Goal: Information Seeking & Learning: Learn about a topic

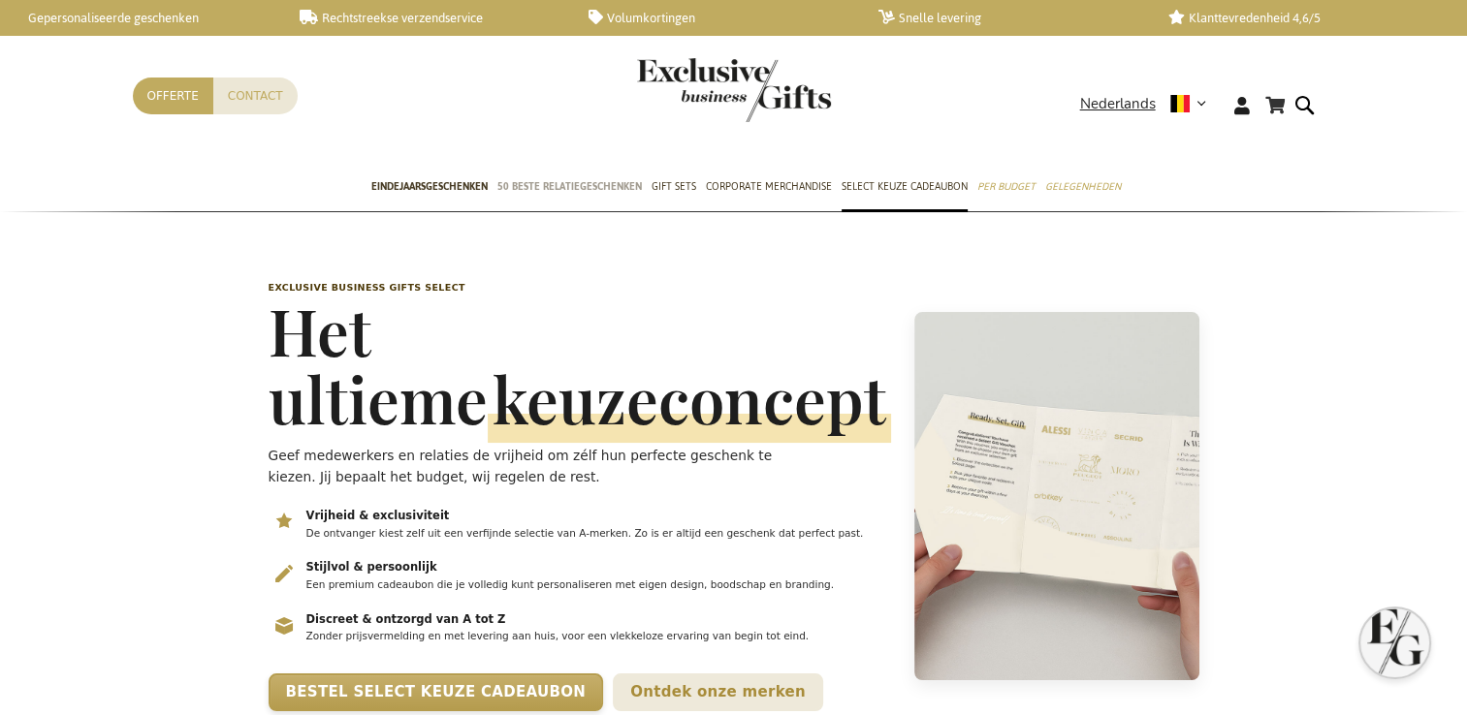
scroll to position [0, 8]
click at [430, 181] on span "Eindejaarsgeschenken" at bounding box center [429, 186] width 116 height 20
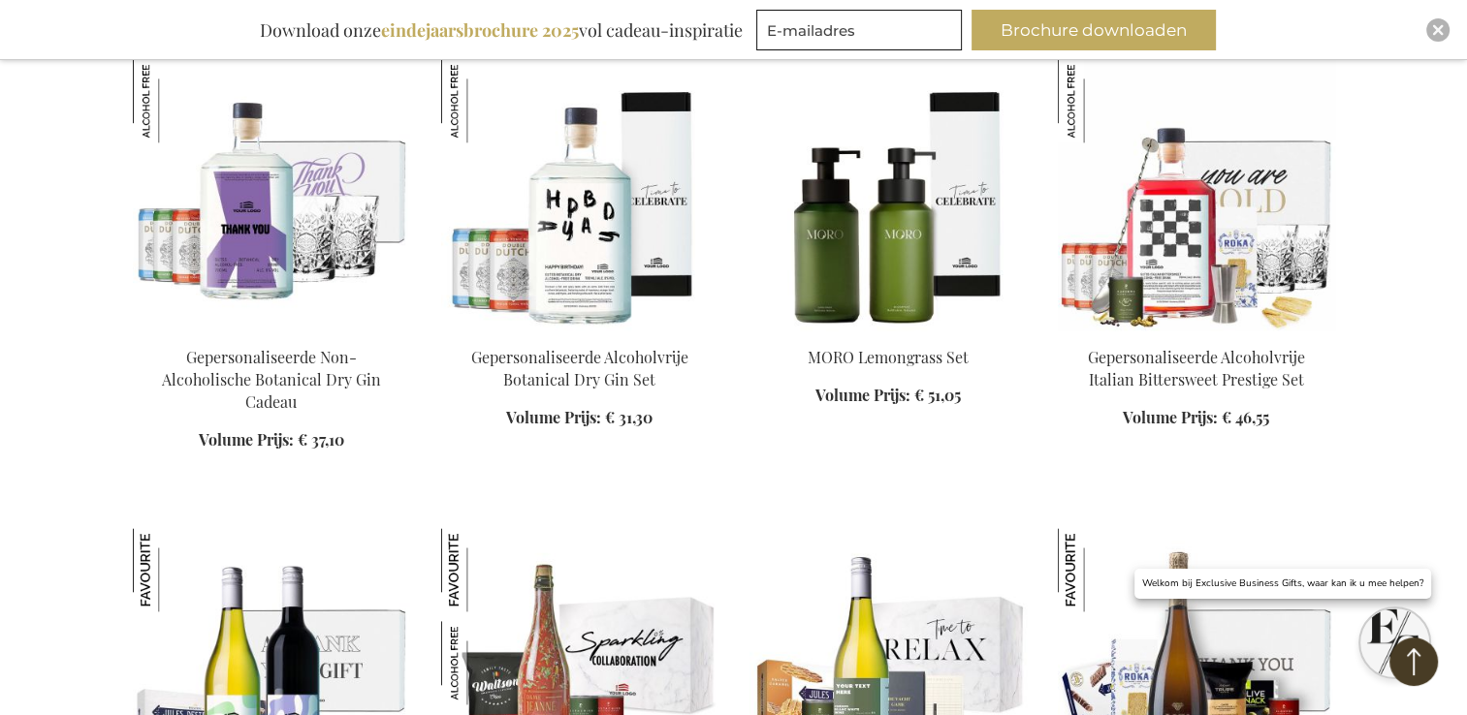
scroll to position [2424, 0]
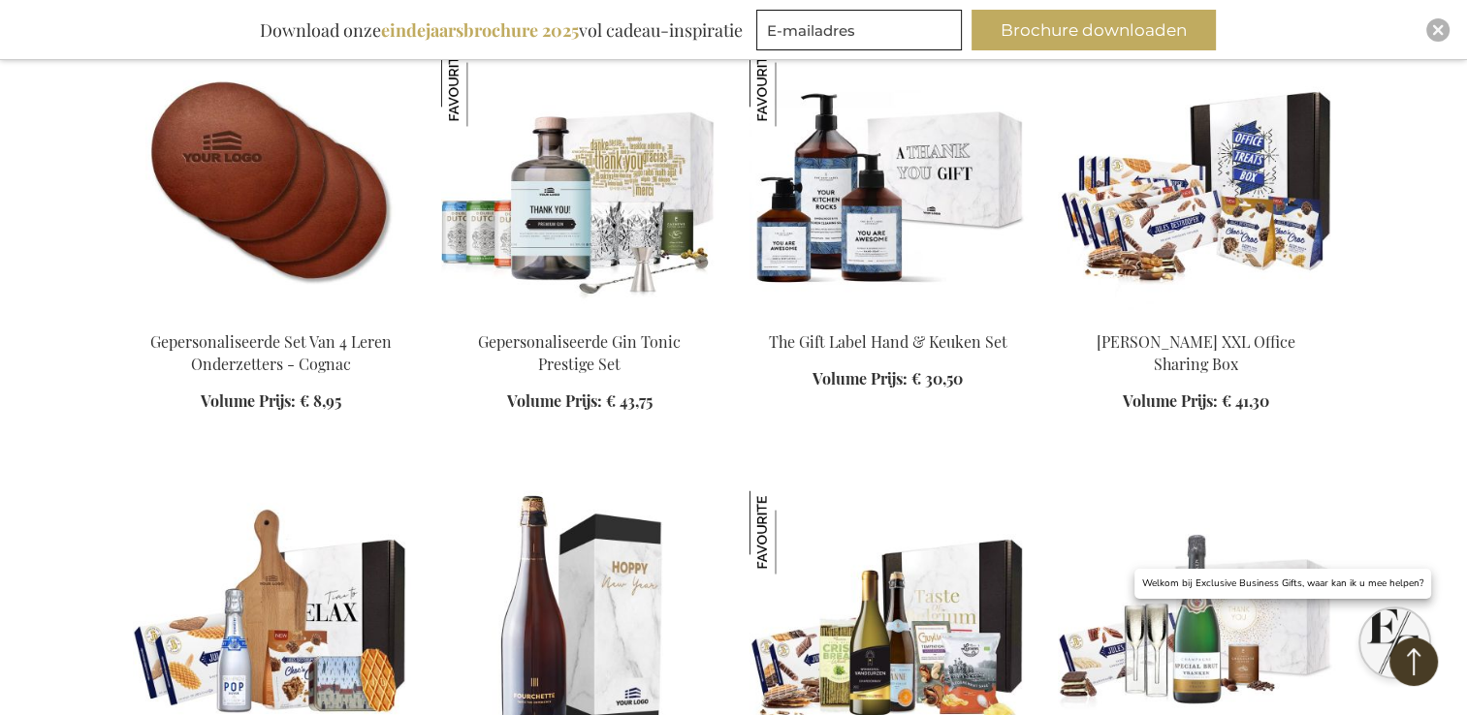
scroll to position [3296, 0]
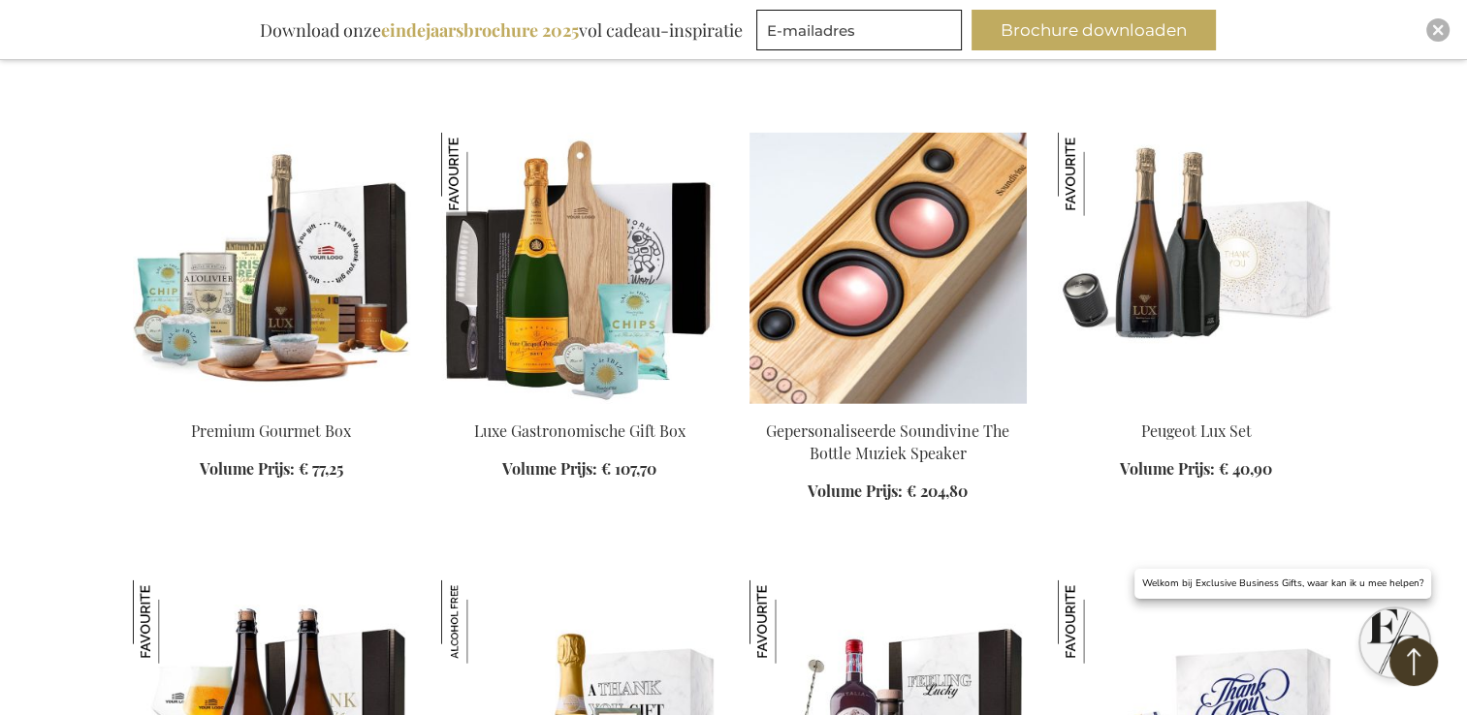
scroll to position [4459, 0]
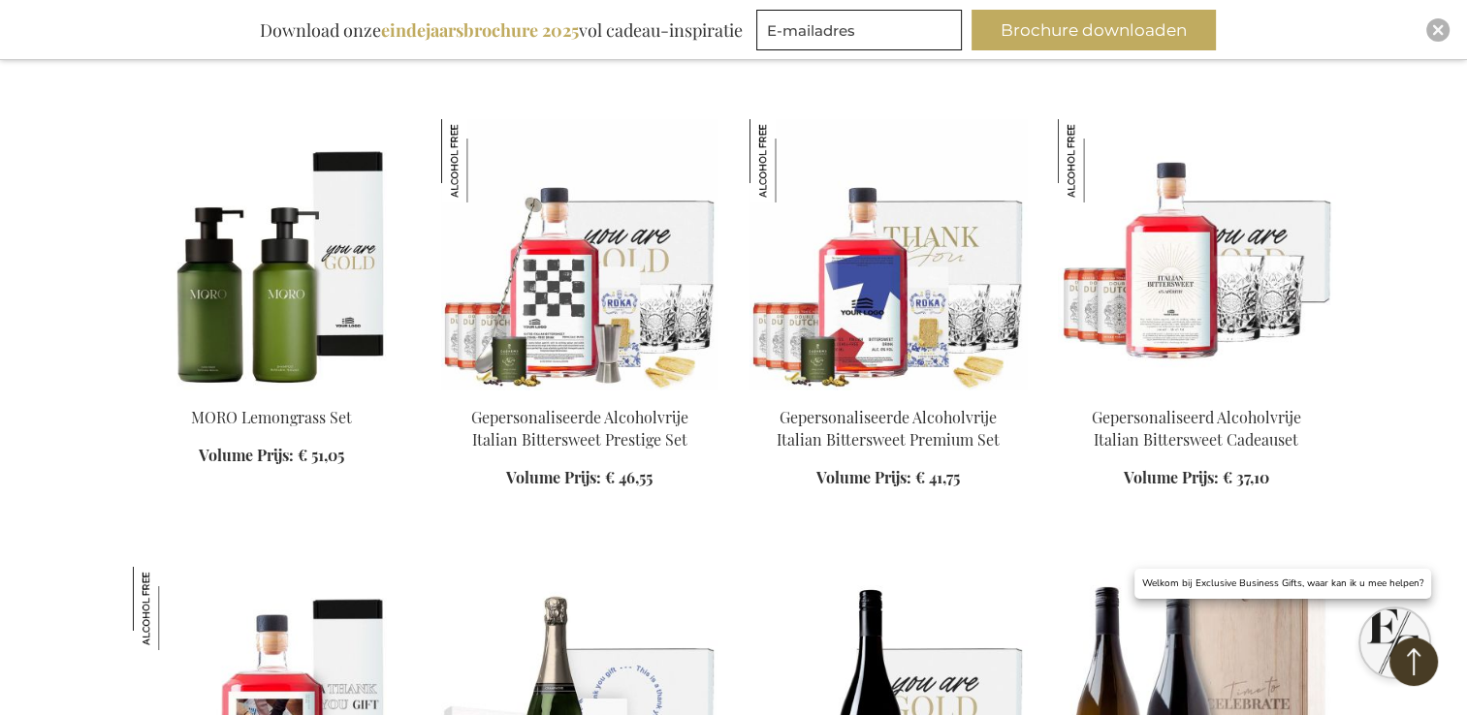
scroll to position [6786, 0]
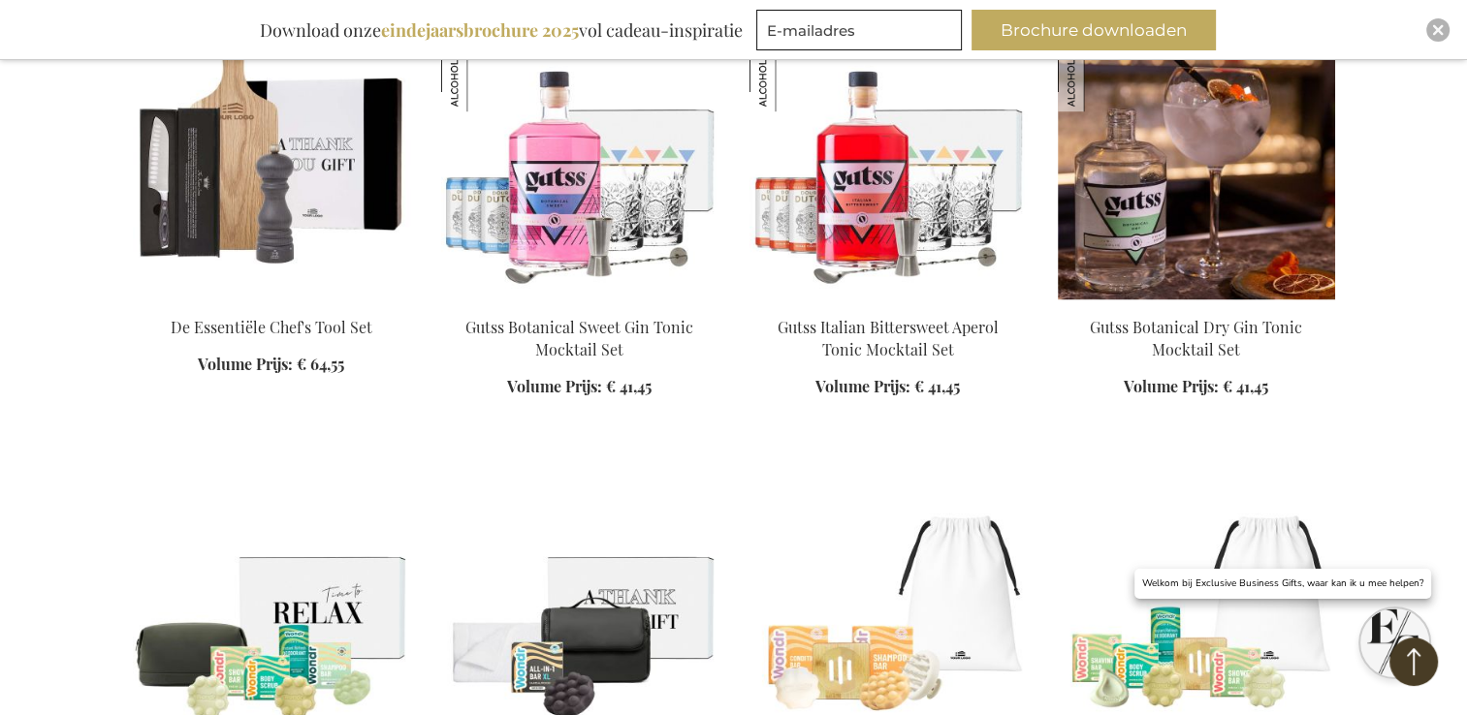
scroll to position [8919, 0]
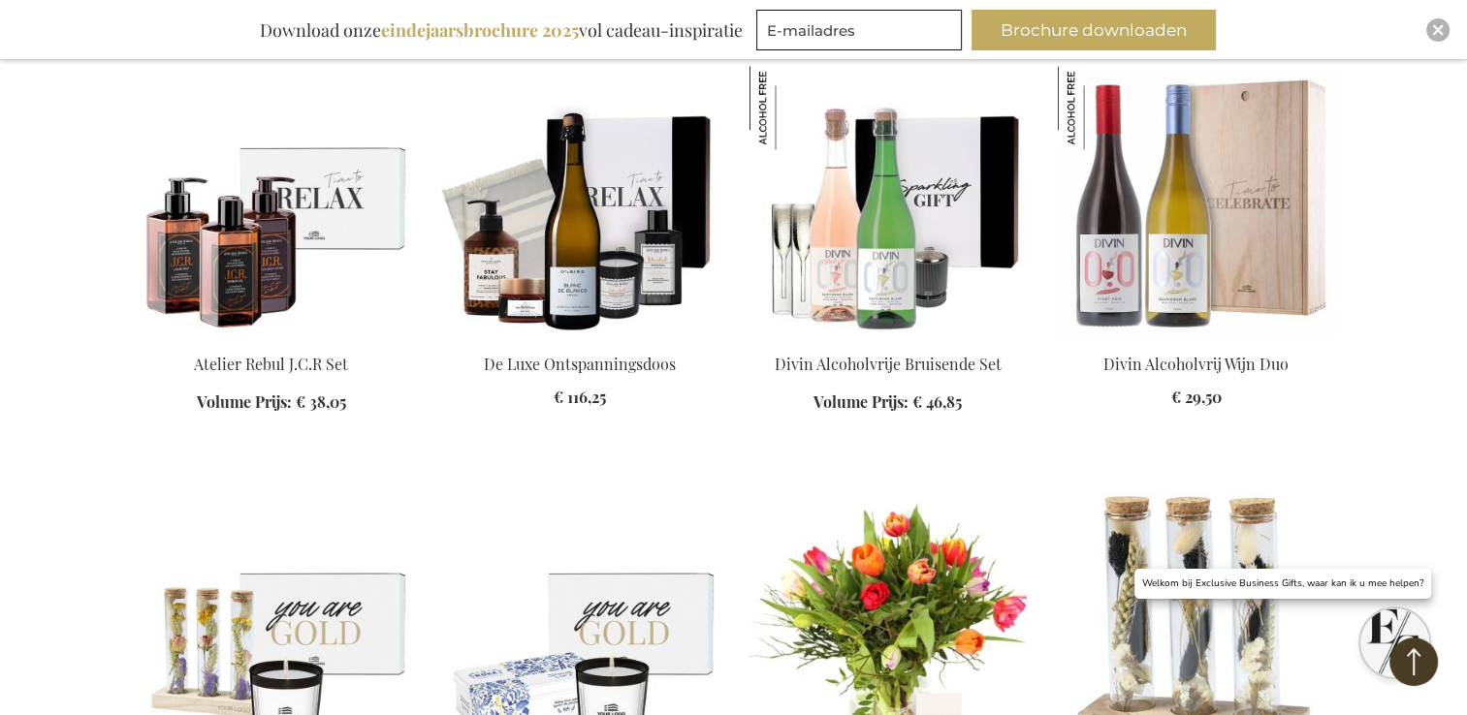
scroll to position [10514, 0]
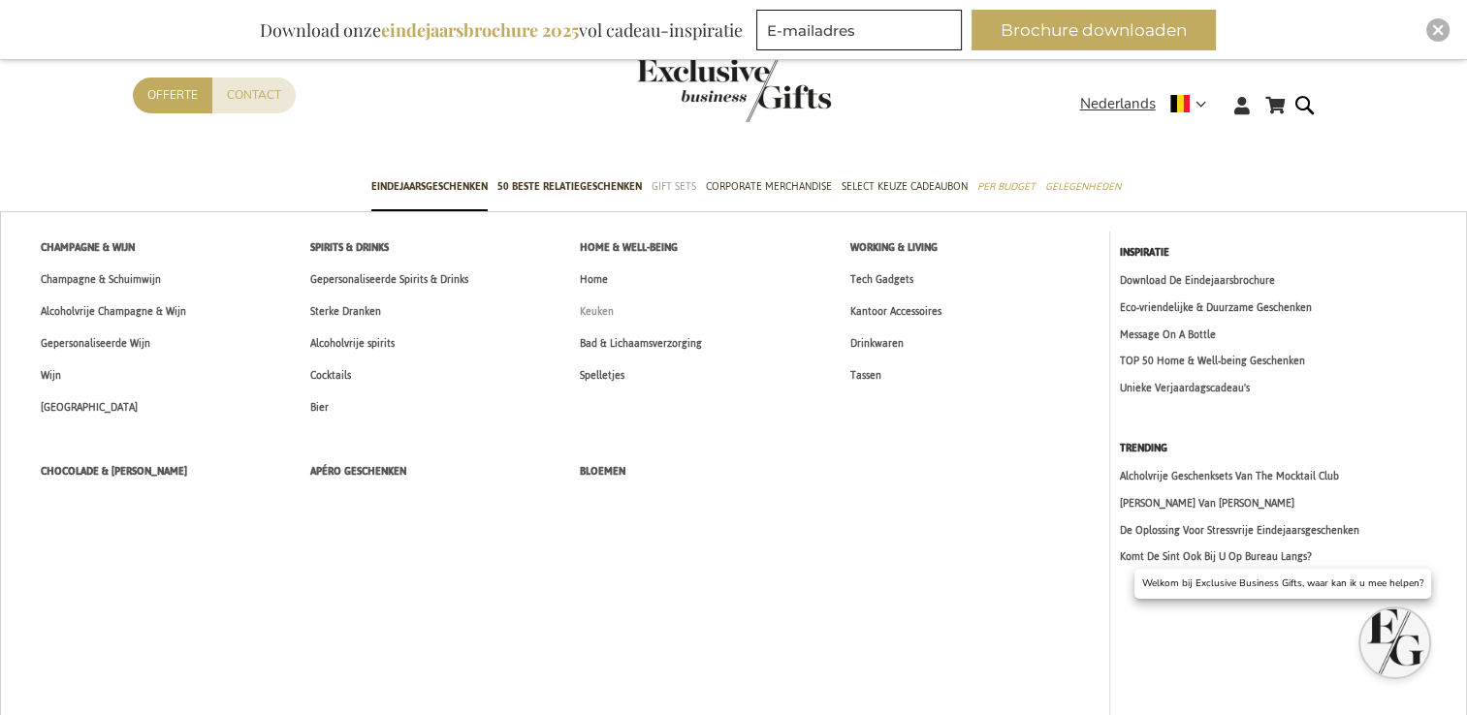
click at [607, 309] on span "Keuken" at bounding box center [597, 311] width 34 height 20
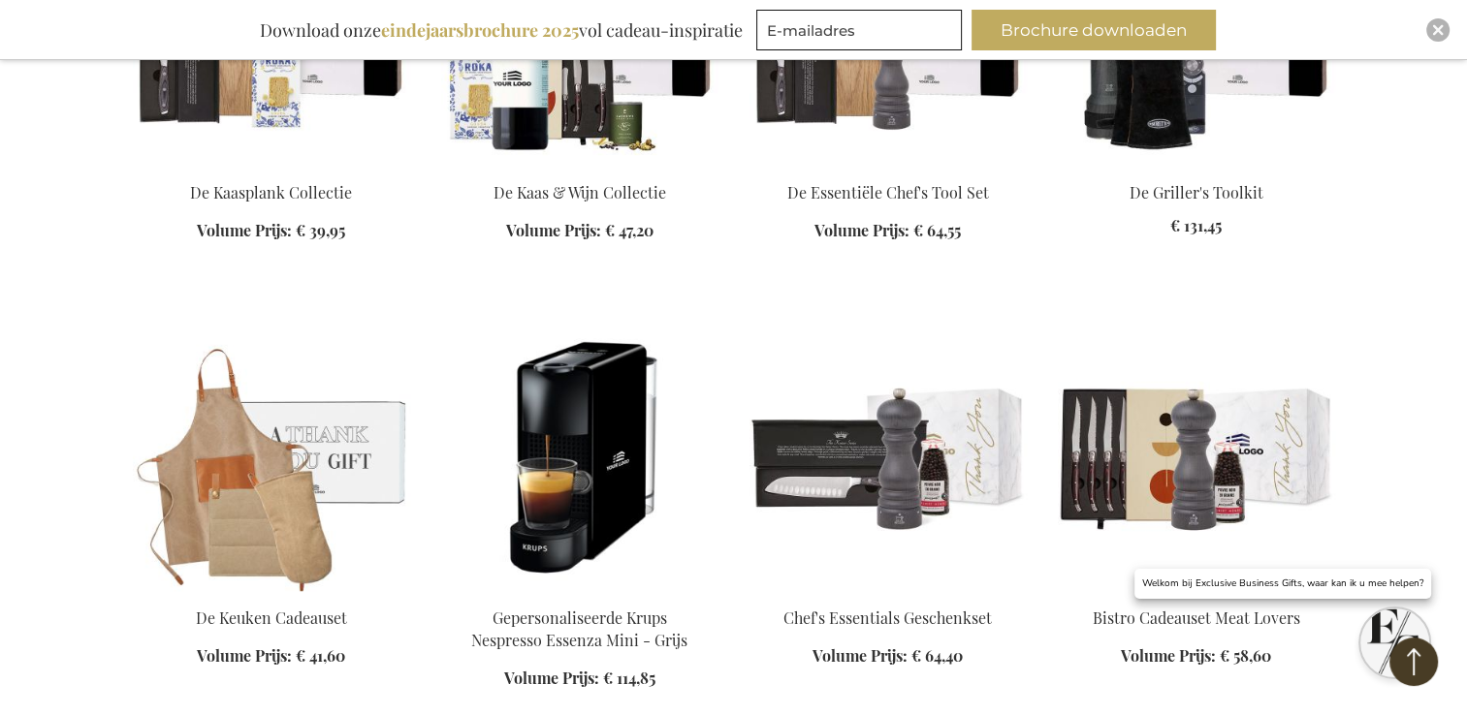
scroll to position [1454, 0]
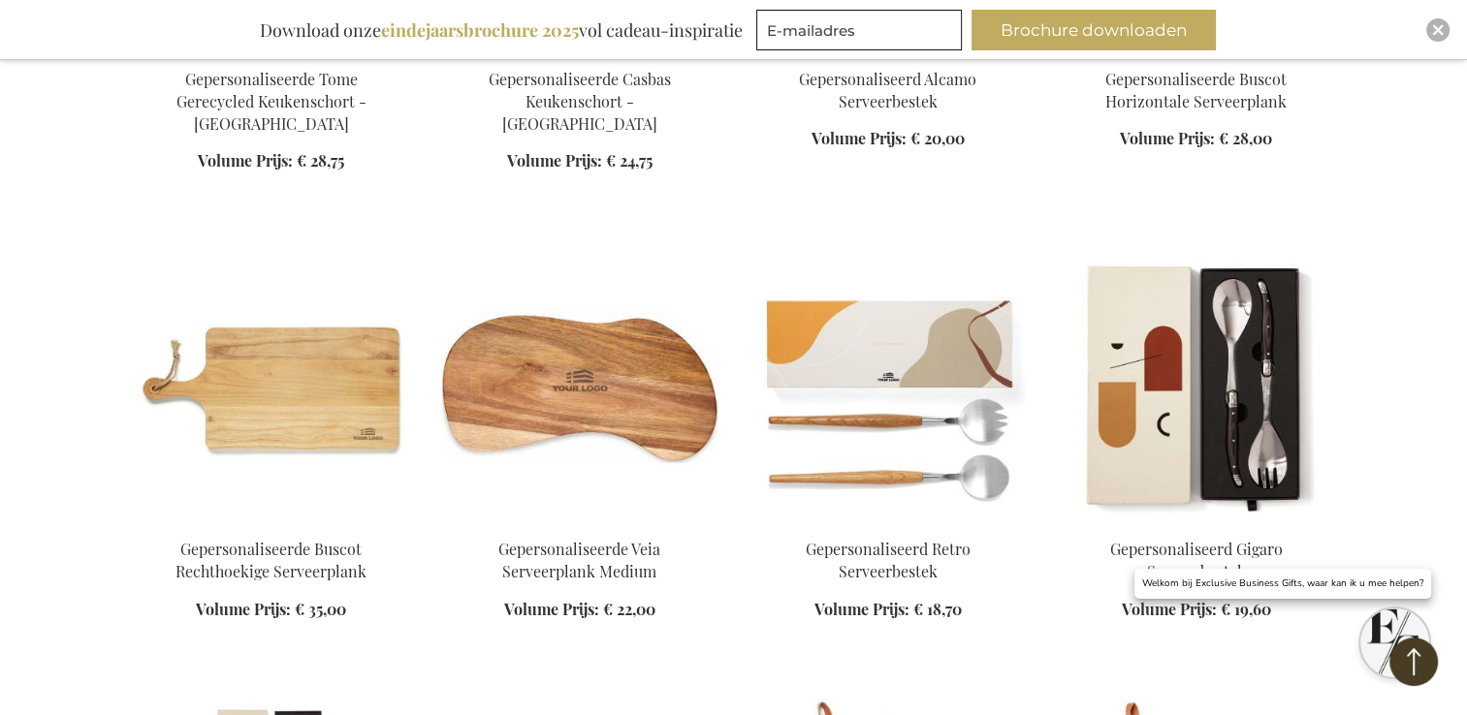
scroll to position [3296, 0]
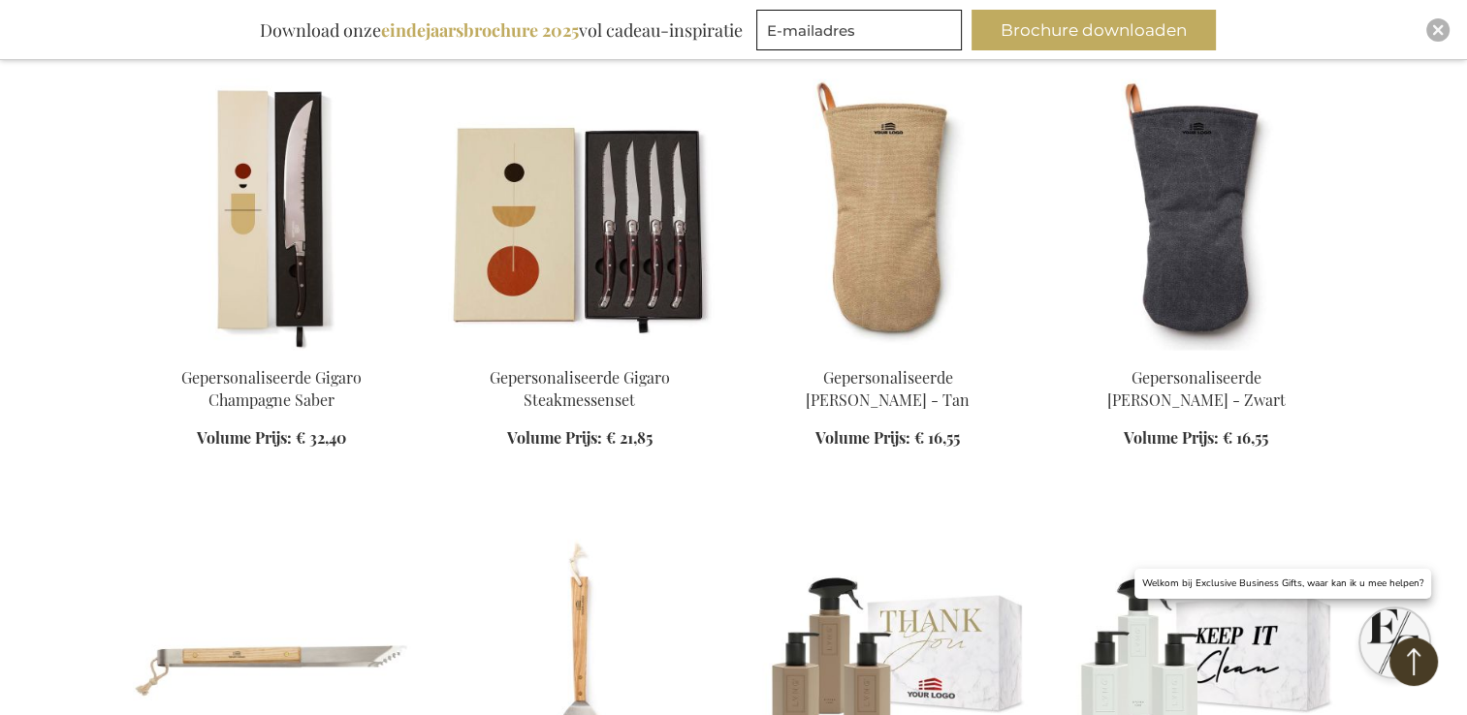
scroll to position [3878, 0]
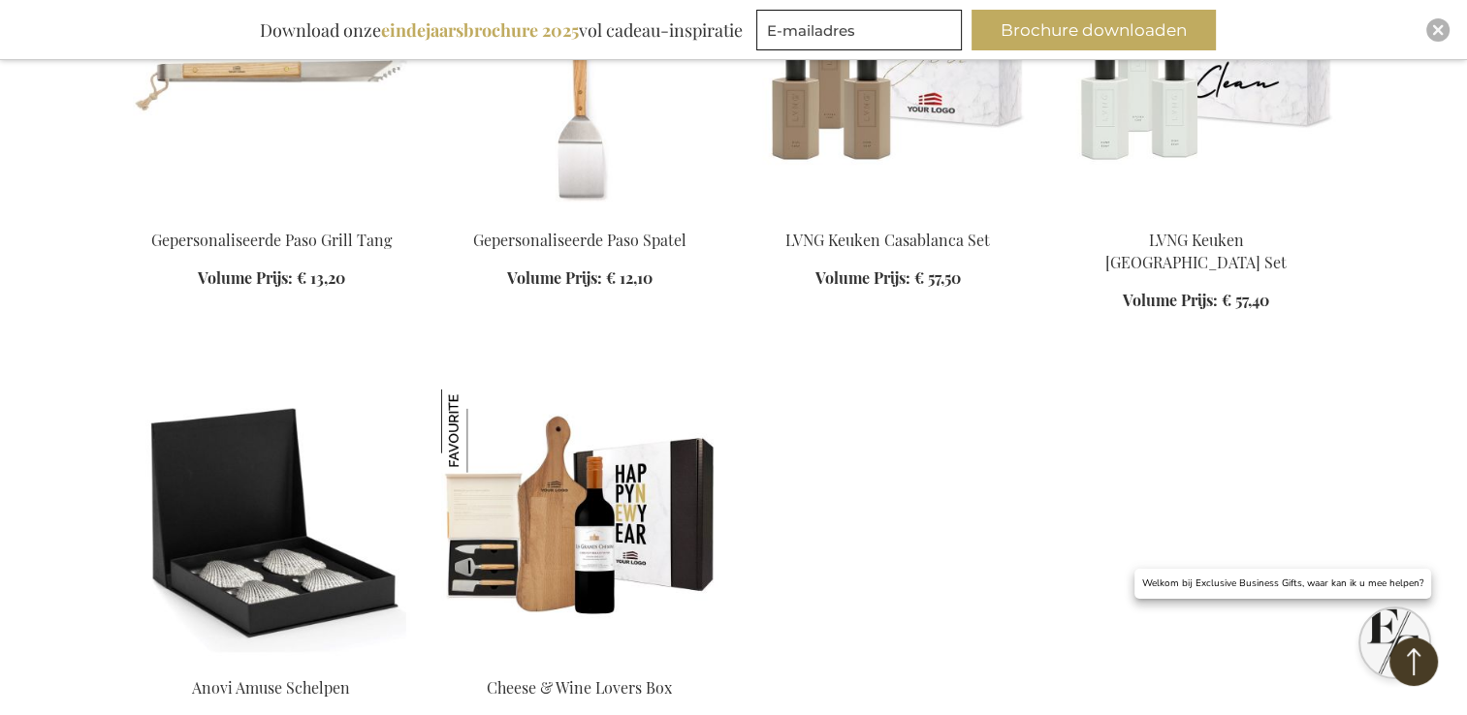
scroll to position [3975, 0]
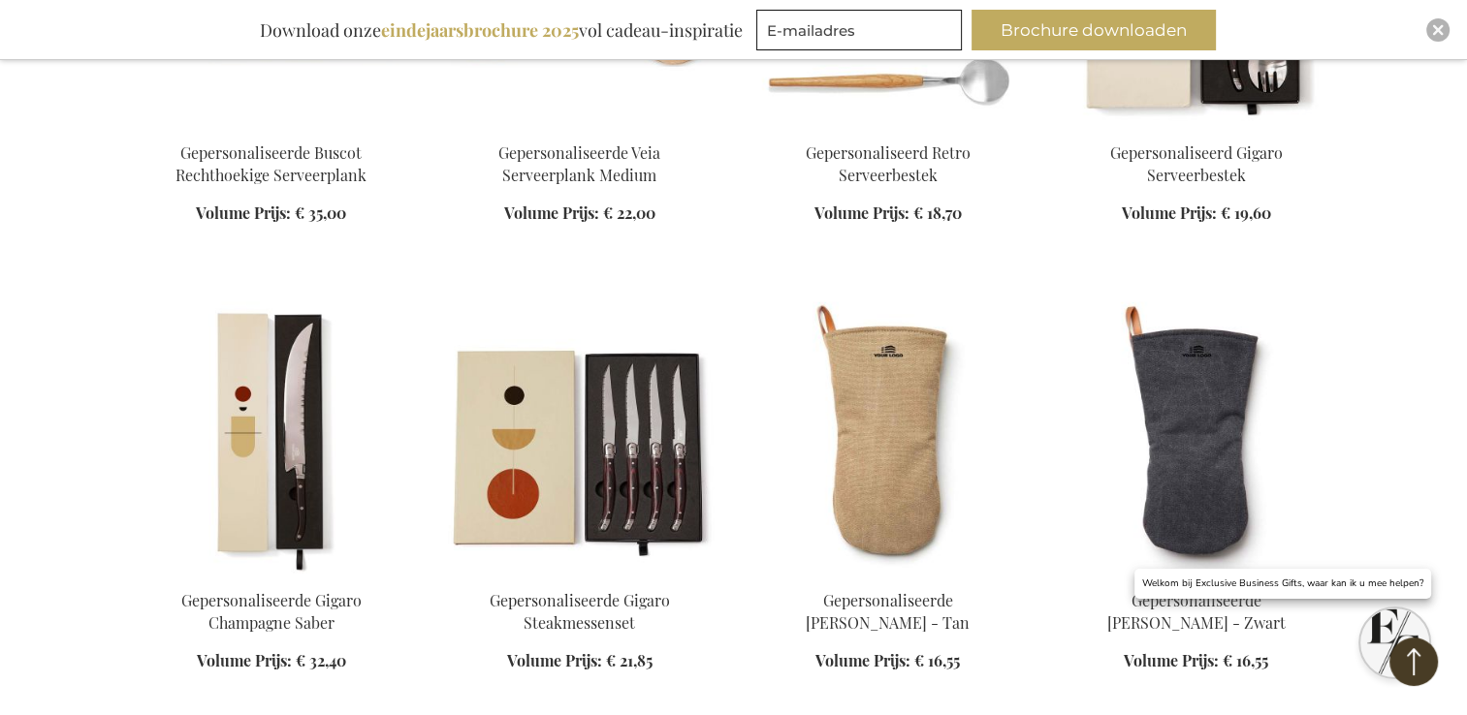
scroll to position [3587, 0]
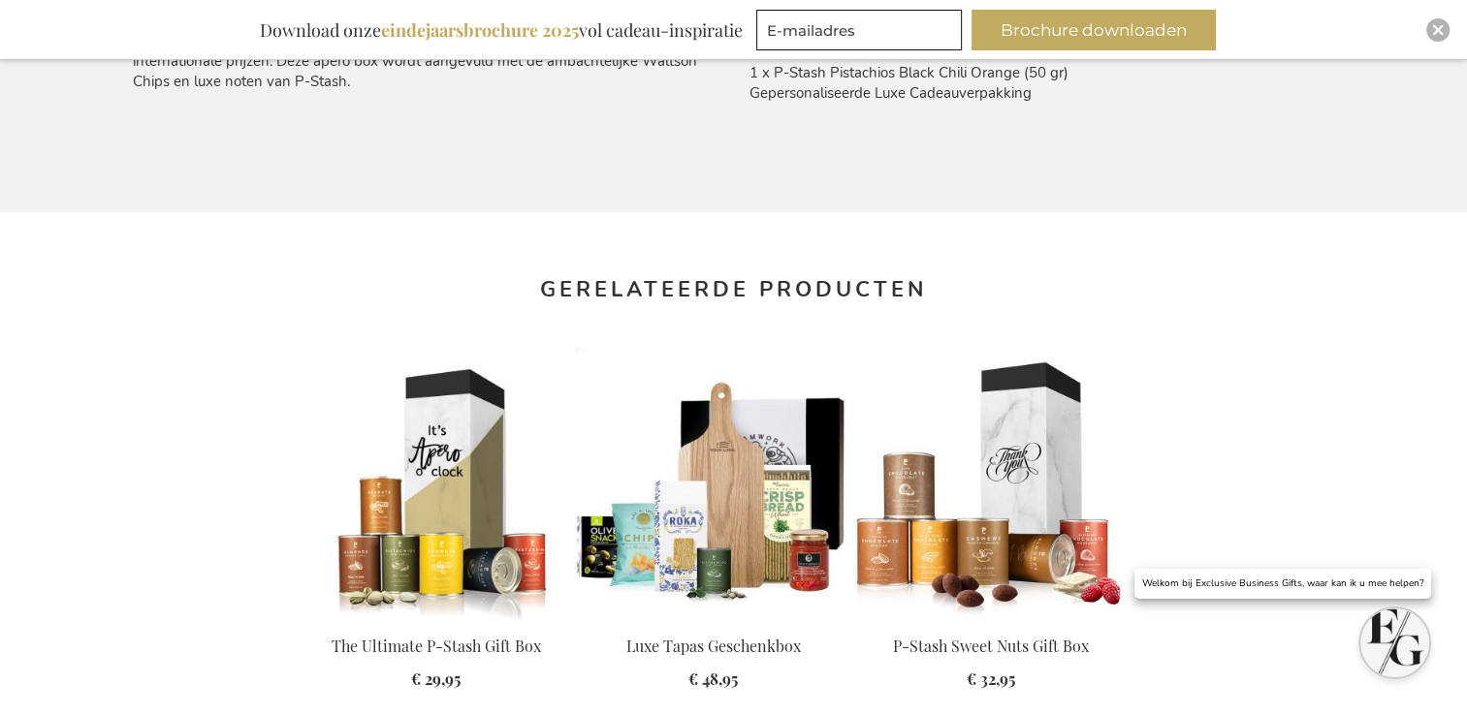
scroll to position [1555, 0]
